Goal: Transaction & Acquisition: Purchase product/service

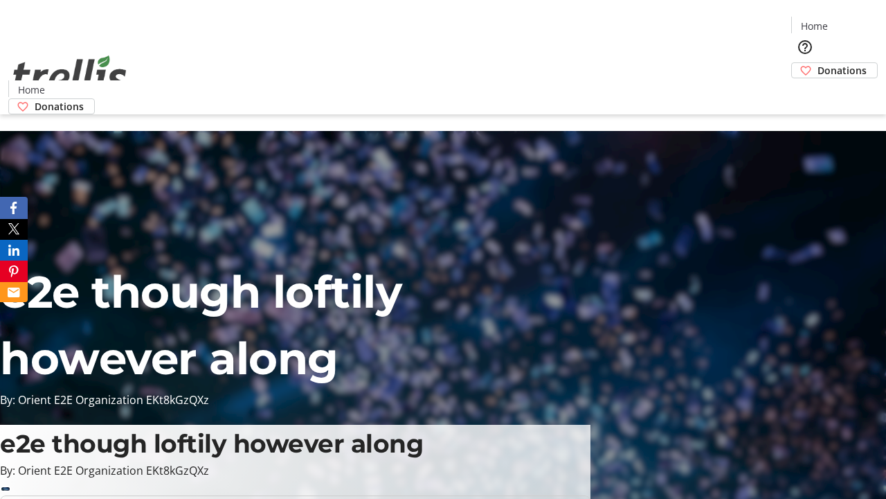
click at [818, 63] on span "Donations" at bounding box center [842, 70] width 49 height 15
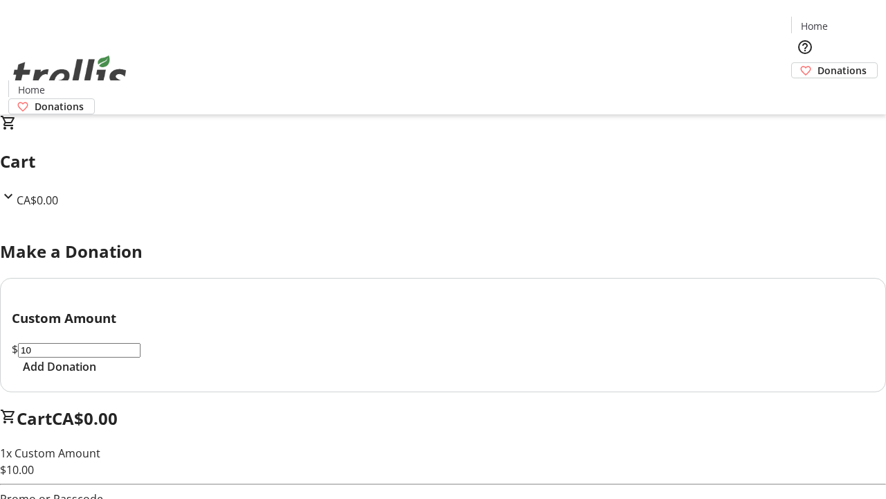
select select "CA"
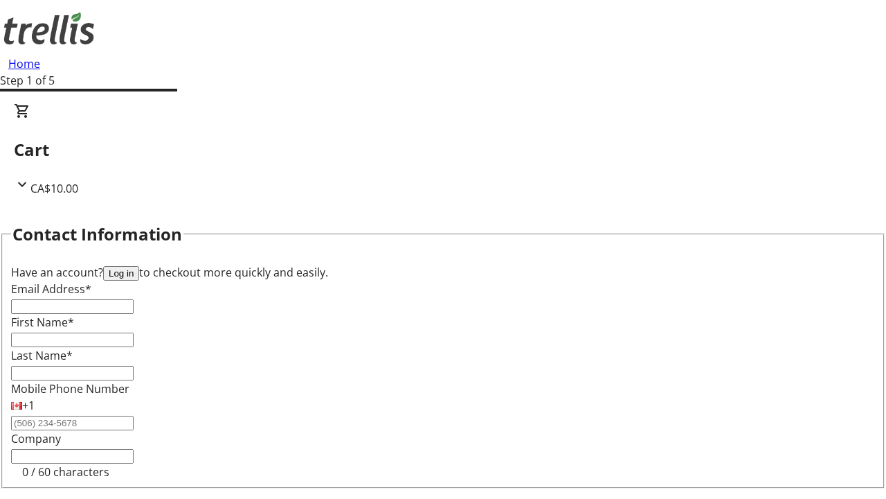
click at [139, 266] on button "Log in" at bounding box center [121, 273] width 36 height 15
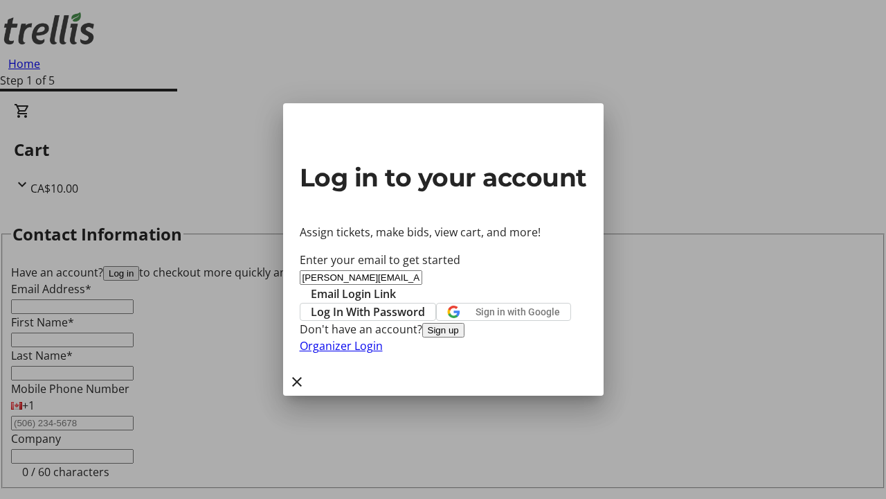
type input "[PERSON_NAME][EMAIL_ADDRESS][DOMAIN_NAME]"
click at [396, 285] on span "Email Login Link" at bounding box center [353, 293] width 85 height 17
